Goal: Task Accomplishment & Management: Manage account settings

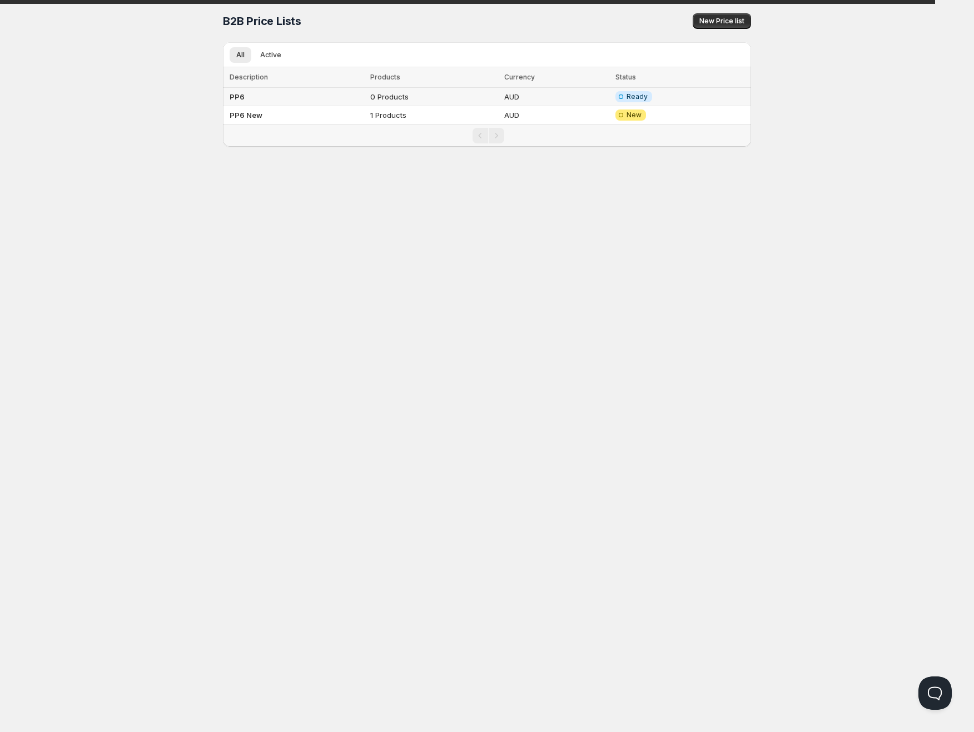
click at [410, 98] on td "0 Products" at bounding box center [434, 97] width 134 height 18
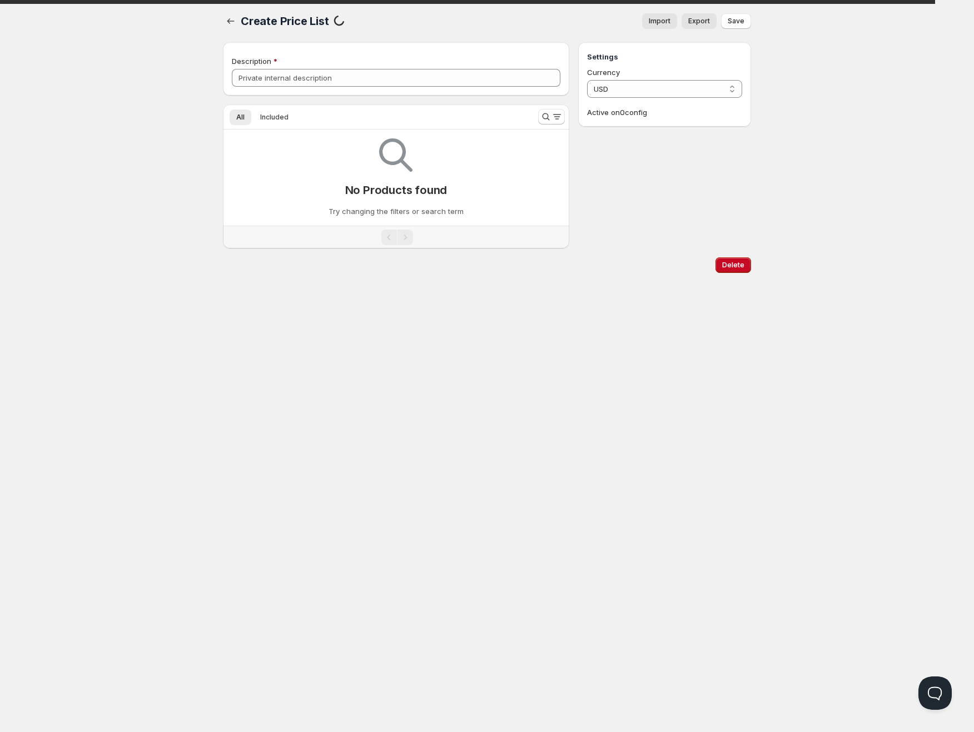
type input "PP6"
select select "AUD"
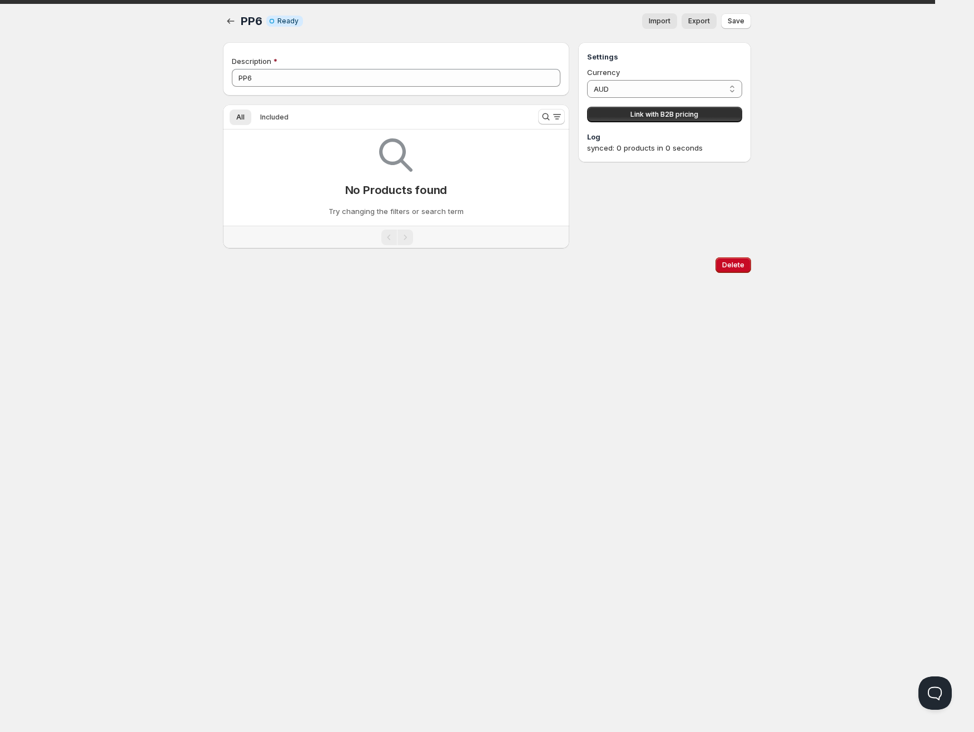
click at [646, 23] on button "Import" at bounding box center [659, 21] width 35 height 16
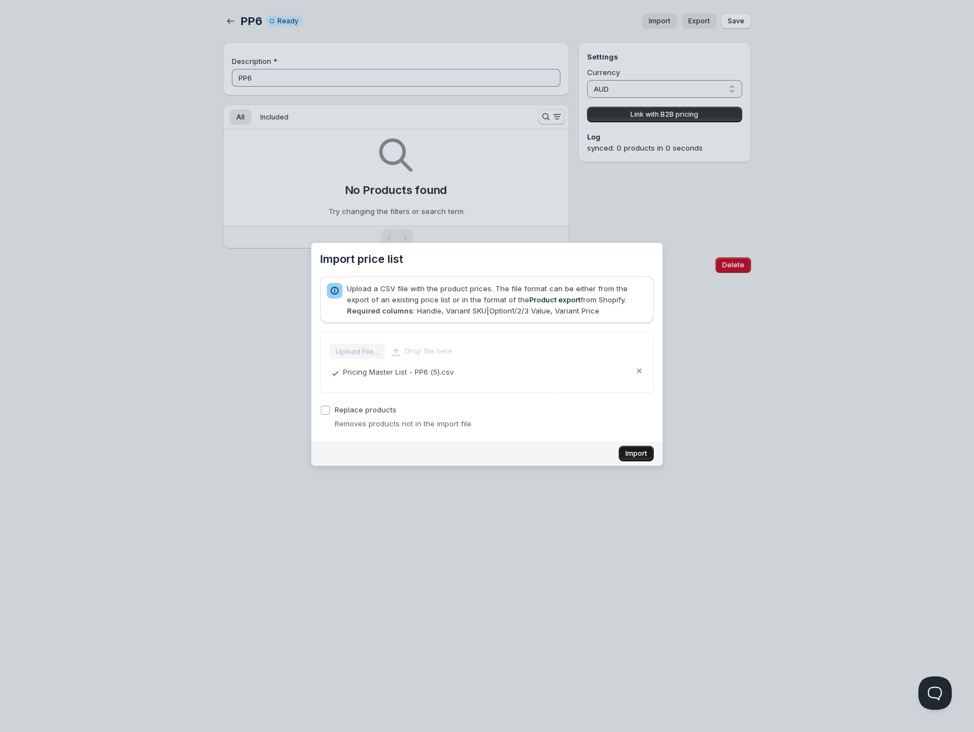
click at [634, 449] on span "Import" at bounding box center [636, 453] width 22 height 9
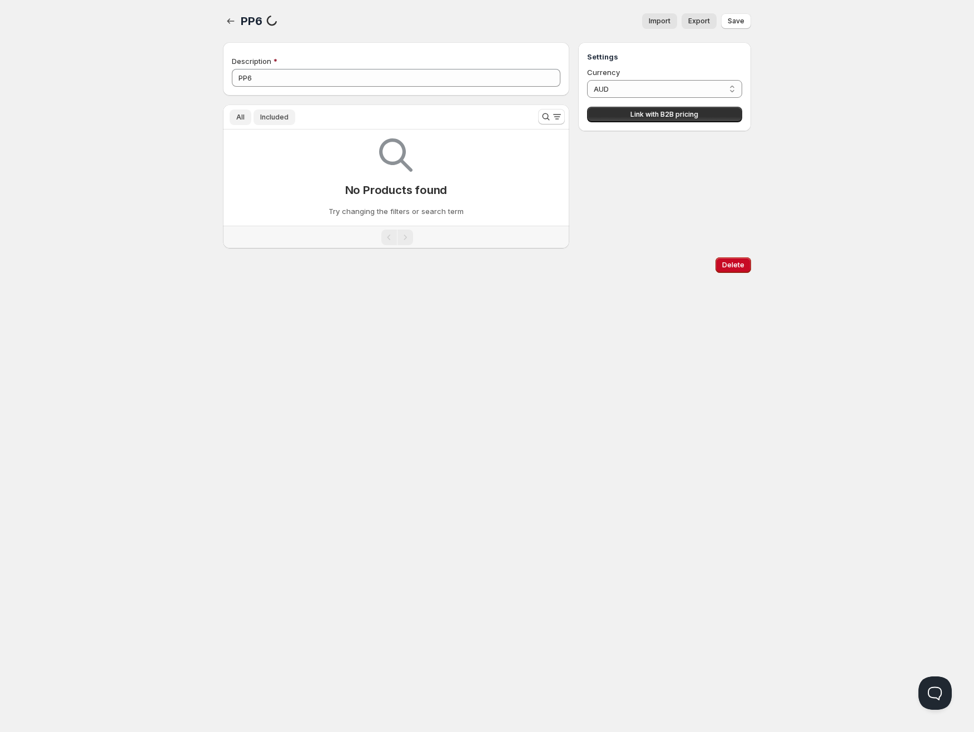
click at [265, 117] on span "Included" at bounding box center [274, 117] width 28 height 9
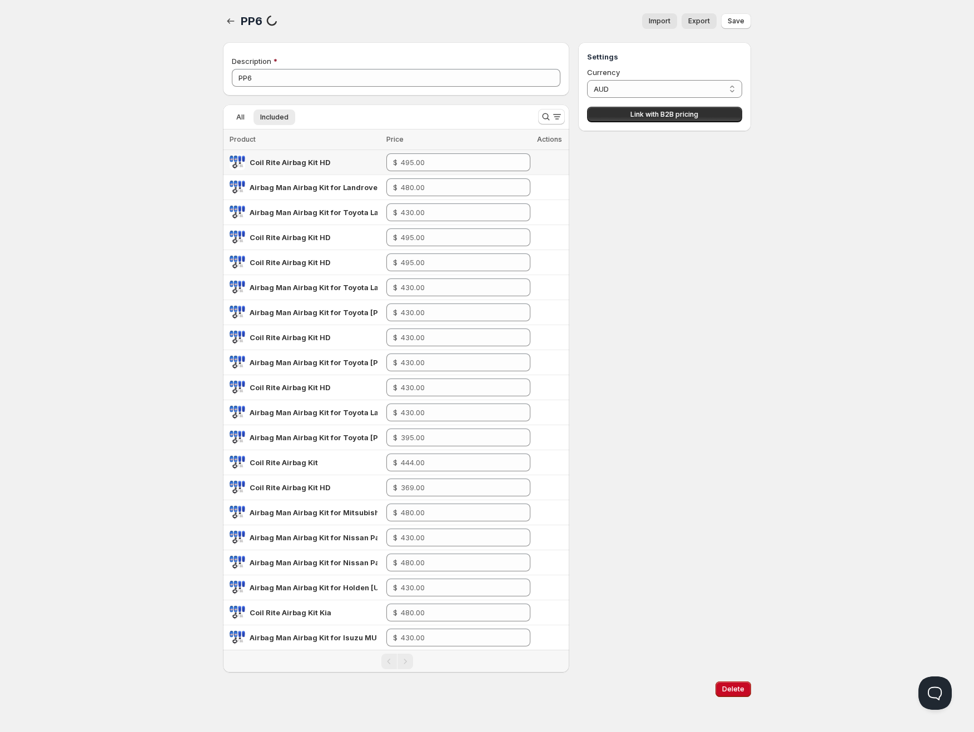
click at [294, 168] on div "Coil Rite Airbag Kit HD" at bounding box center [305, 163] width 150 height 16
drag, startPoint x: 312, startPoint y: 162, endPoint x: 322, endPoint y: 162, distance: 10.0
click at [313, 162] on span "Coil Rite Airbag Kit HD" at bounding box center [290, 162] width 81 height 9
drag, startPoint x: 336, startPoint y: 162, endPoint x: 296, endPoint y: 167, distance: 40.4
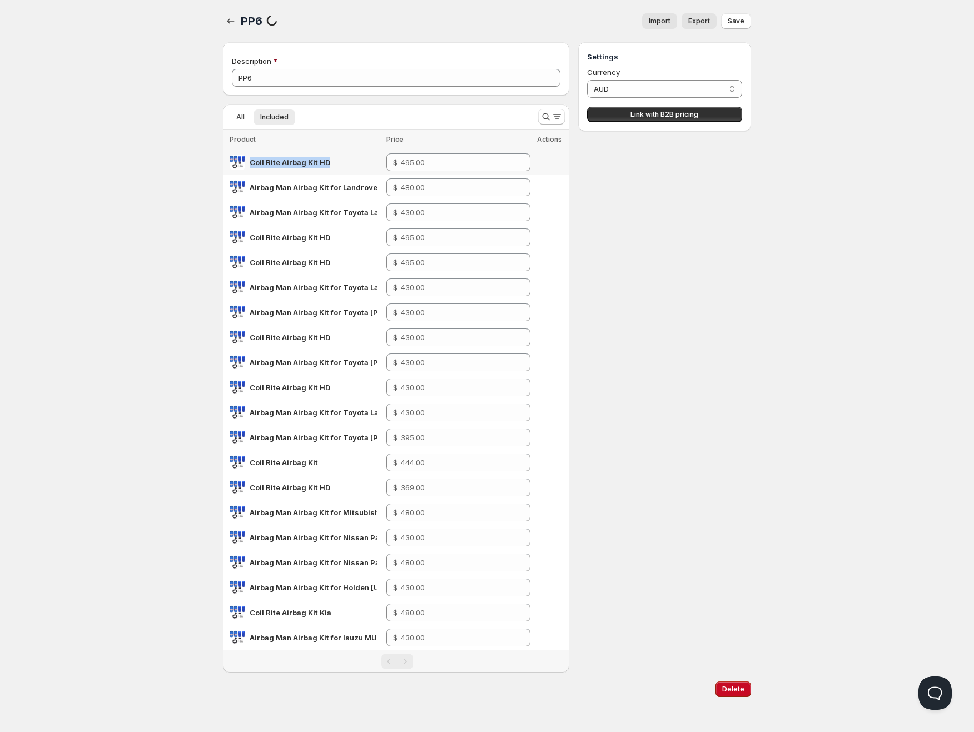
click at [228, 169] on td "Coil Rite Airbag Kit HD" at bounding box center [303, 162] width 160 height 25
click at [399, 172] on td "$" at bounding box center [458, 162] width 151 height 25
click at [420, 160] on input "number" at bounding box center [457, 162] width 113 height 18
click at [311, 162] on span "Coil Rite Airbag Kit HD" at bounding box center [290, 162] width 81 height 9
click at [183, 149] on div "Home Pricing Price lists Checkout Forms Submissions Settings Features Plans PP6…" at bounding box center [487, 367] width 974 height 734
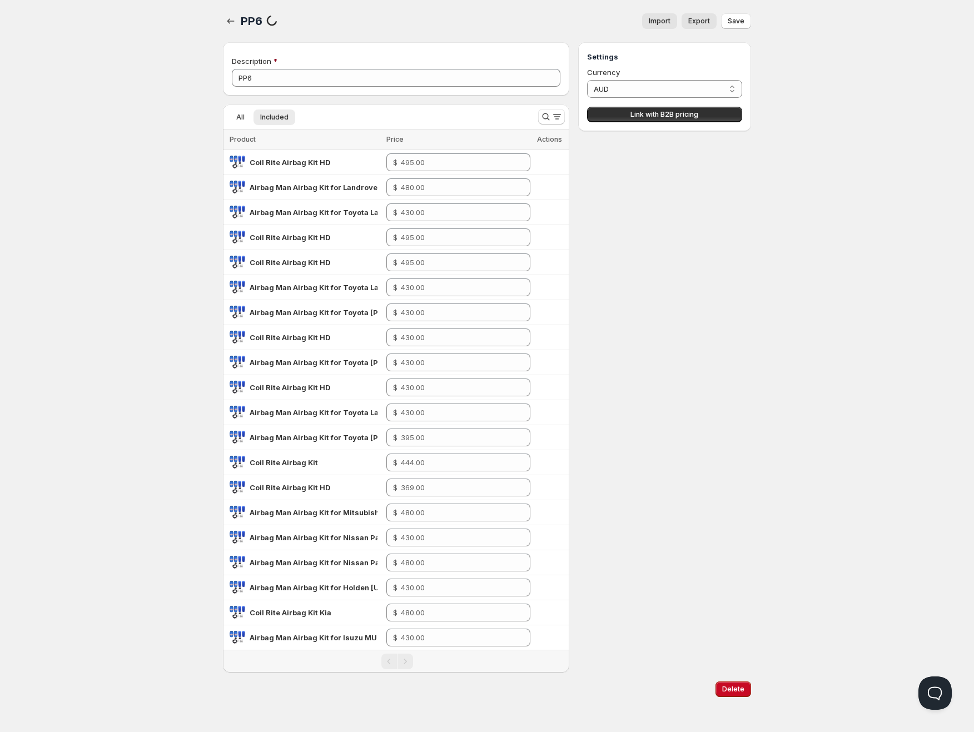
click at [404, 669] on div "Pagination" at bounding box center [405, 662] width 16 height 16
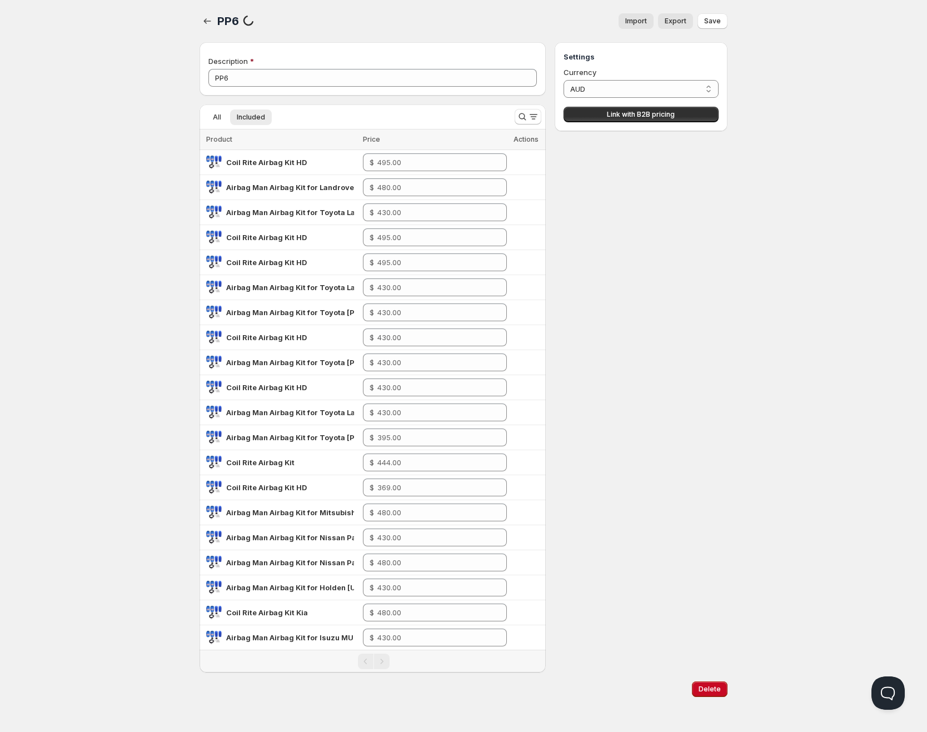
click at [159, 78] on div "Home Pricing Price lists Checkout Forms Submissions Settings Features Plans PP6…" at bounding box center [463, 367] width 927 height 734
click at [207, 20] on icon "button" at bounding box center [207, 21] width 11 height 11
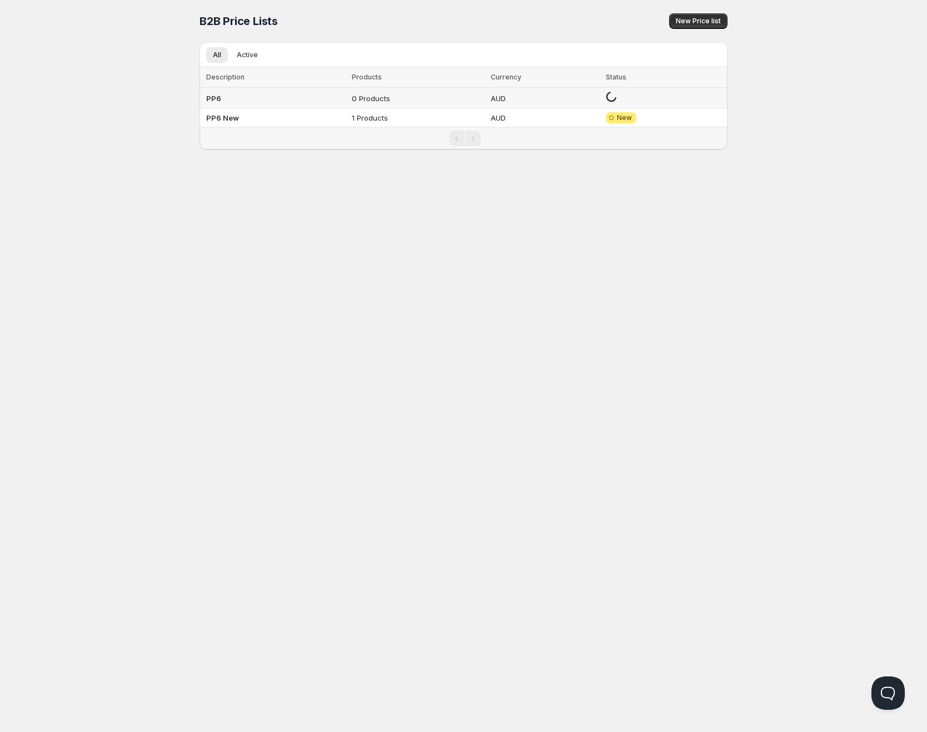
click at [253, 102] on td "PP6" at bounding box center [274, 98] width 149 height 21
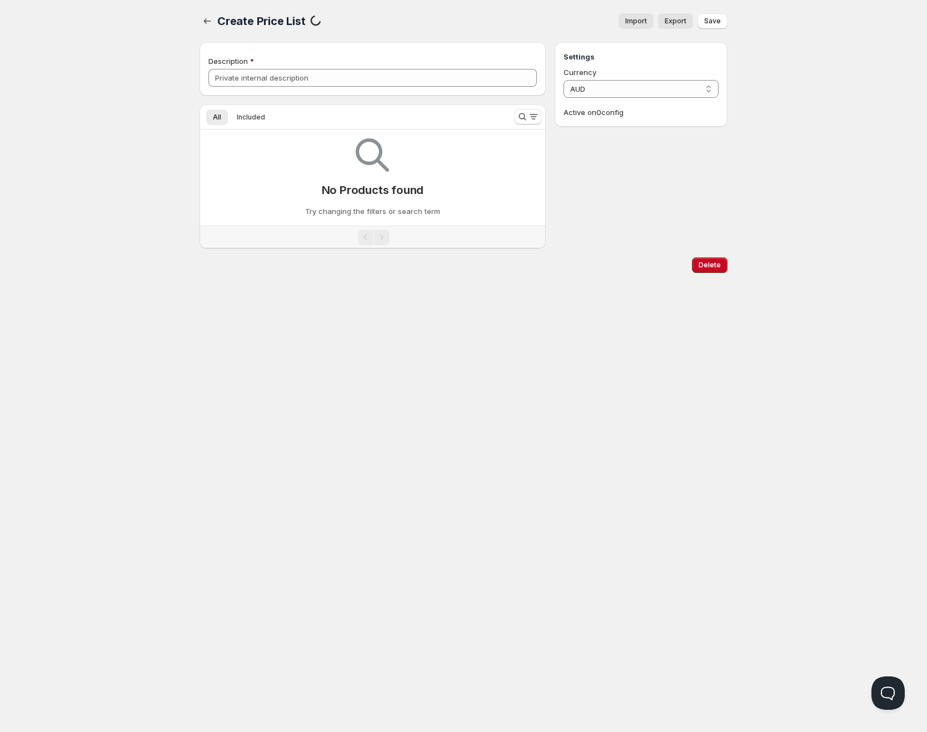
type input "PP6"
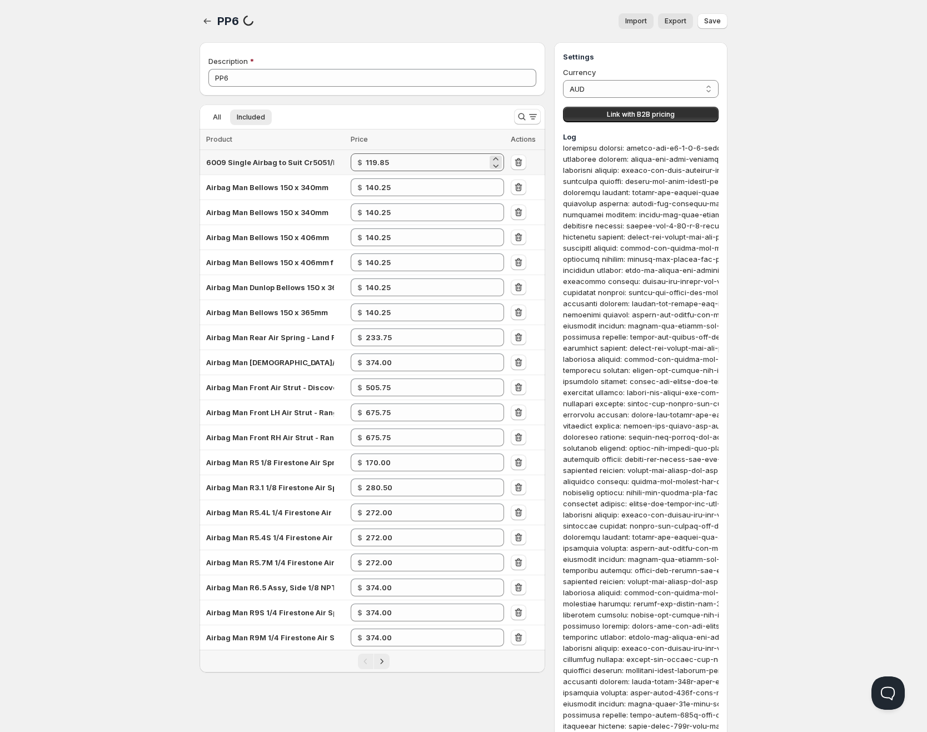
drag, startPoint x: 366, startPoint y: 162, endPoint x: 392, endPoint y: 157, distance: 26.5
click at [389, 155] on div "$ 119.85" at bounding box center [427, 162] width 153 height 18
click at [392, 157] on input "119.85" at bounding box center [427, 162] width 122 height 18
drag, startPoint x: 380, startPoint y: 161, endPoint x: 373, endPoint y: 161, distance: 7.2
click at [373, 161] on input "119.85" at bounding box center [427, 162] width 122 height 18
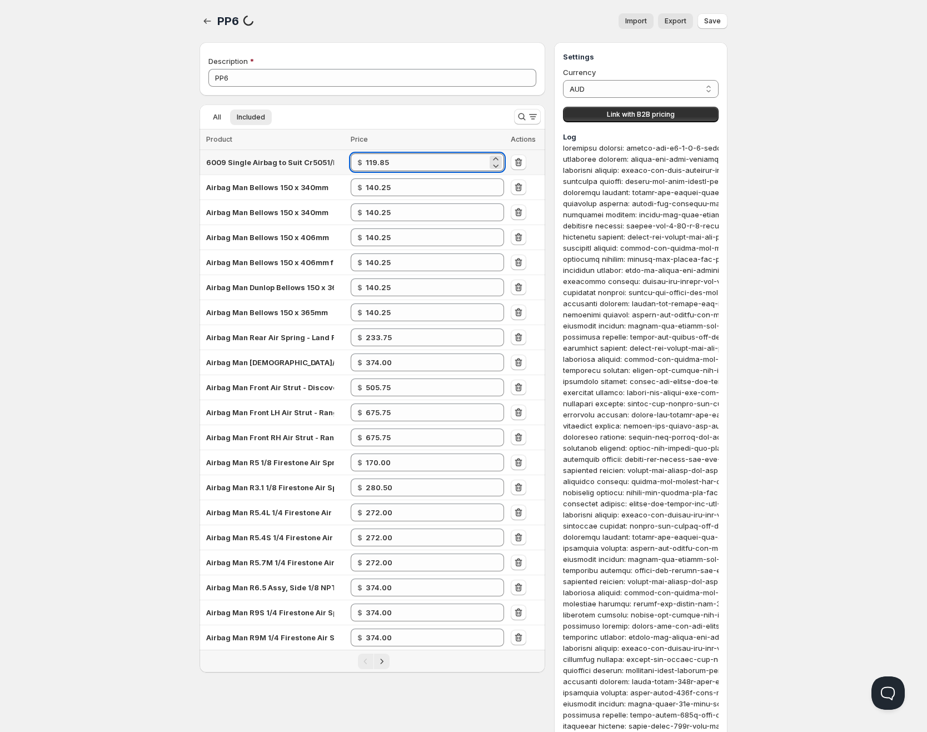
click at [373, 161] on input "119.85" at bounding box center [427, 162] width 122 height 18
drag, startPoint x: 656, startPoint y: 171, endPoint x: 614, endPoint y: 155, distance: 45.7
drag, startPoint x: 560, startPoint y: 148, endPoint x: 625, endPoint y: 153, distance: 65.2
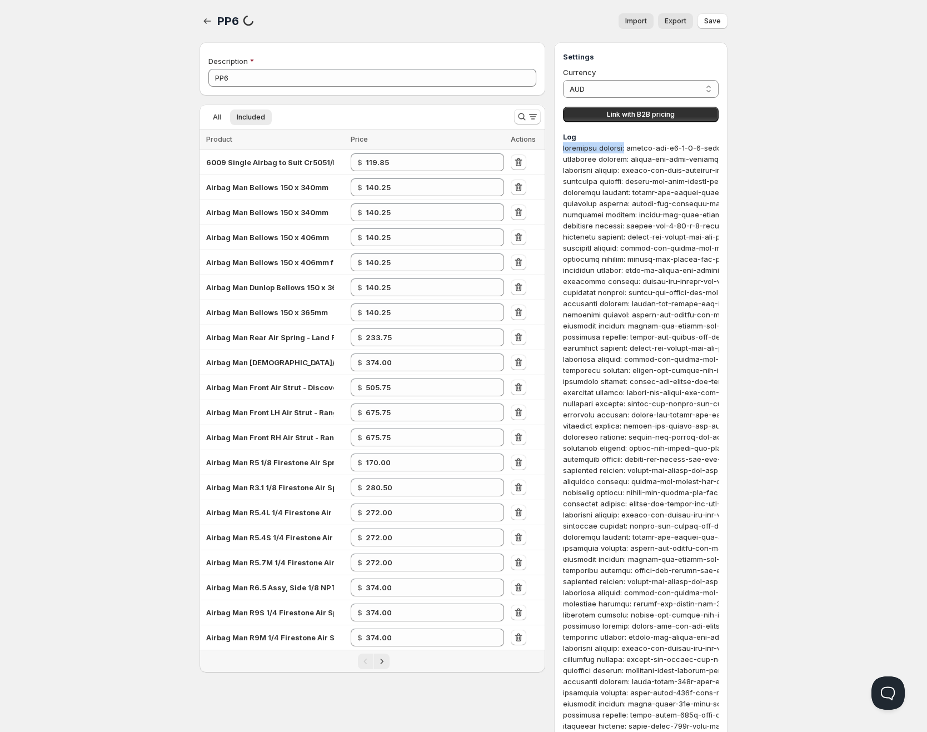
copy div "duplicate product:"
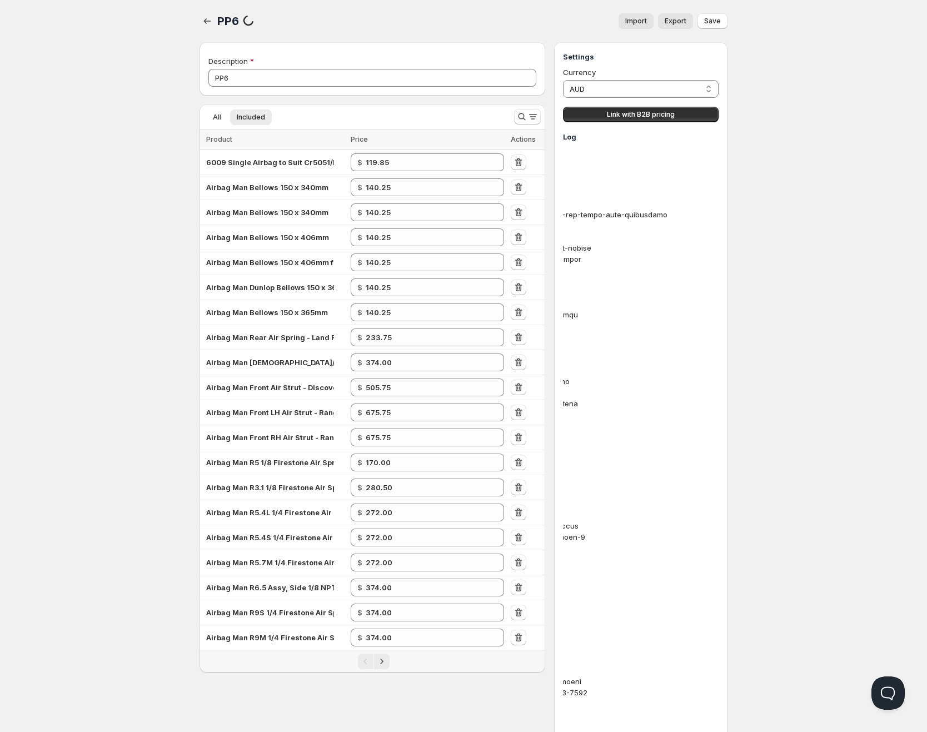
scroll to position [0, 501]
drag, startPoint x: 627, startPoint y: 147, endPoint x: 643, endPoint y: 155, distance: 17.9
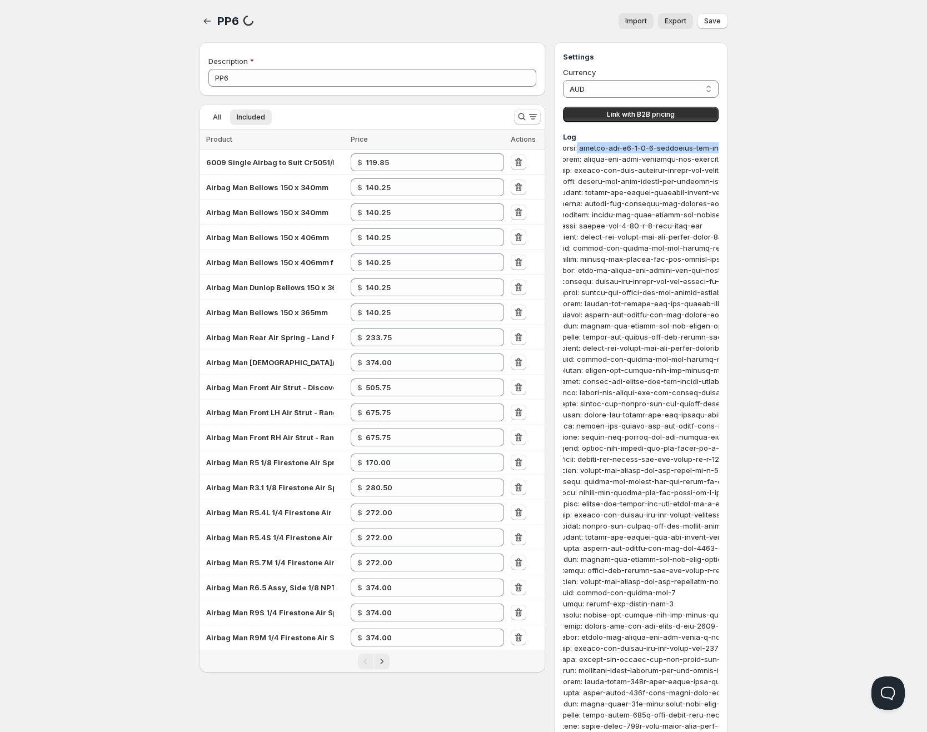
scroll to position [0, 66]
drag, startPoint x: 614, startPoint y: 147, endPoint x: 706, endPoint y: 146, distance: 91.7
copy div "airbag-man-d6-6-1-4-firestone-air-spring"
